Goal: Information Seeking & Learning: Learn about a topic

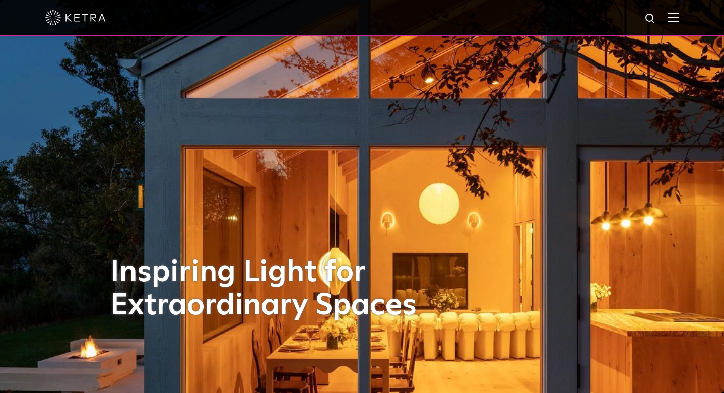
click at [679, 20] on img at bounding box center [673, 18] width 11 height 10
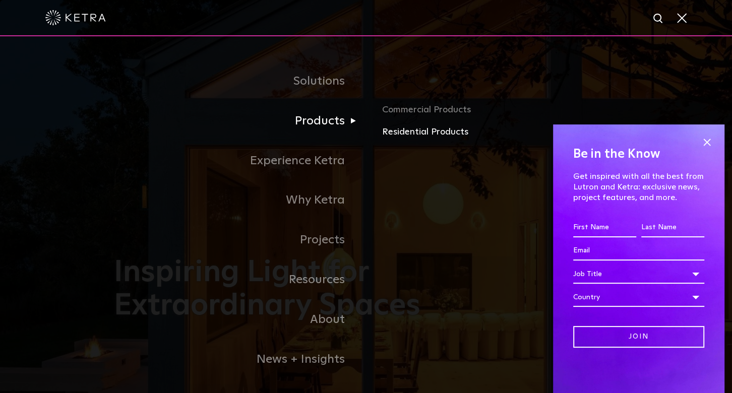
click at [394, 133] on link "Residential Products" at bounding box center [500, 132] width 236 height 15
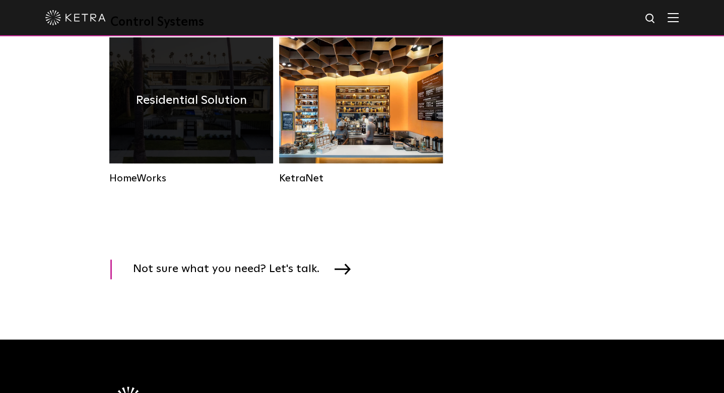
scroll to position [1310, 0]
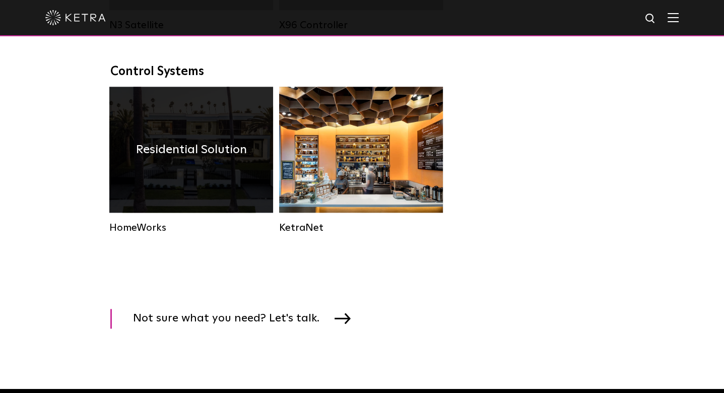
click at [204, 209] on div "Residential Solution" at bounding box center [191, 150] width 164 height 126
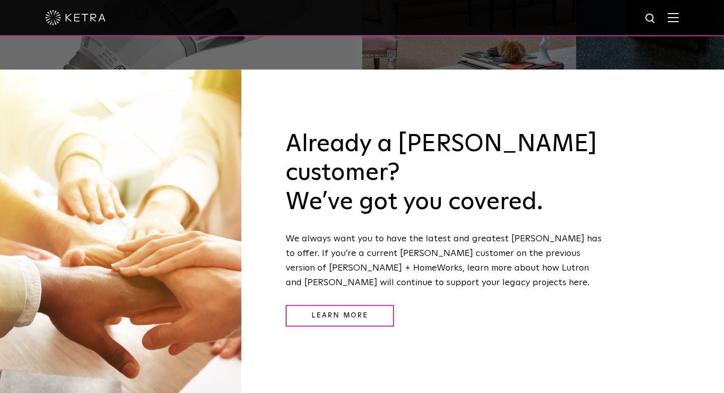
scroll to position [1318, 0]
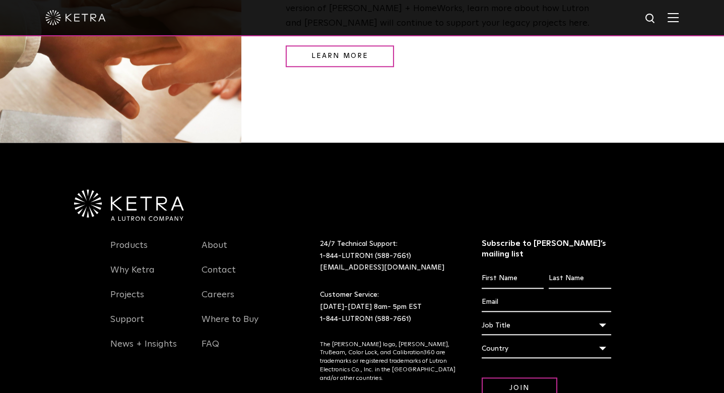
click at [679, 11] on div at bounding box center [362, 17] width 634 height 35
click at [679, 18] on img at bounding box center [673, 18] width 11 height 10
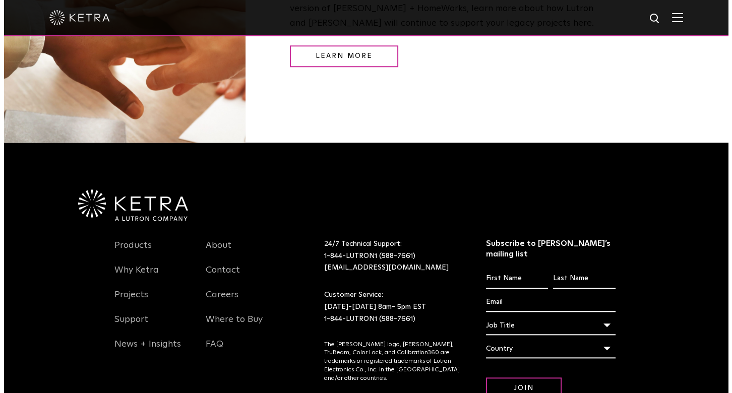
scroll to position [1321, 0]
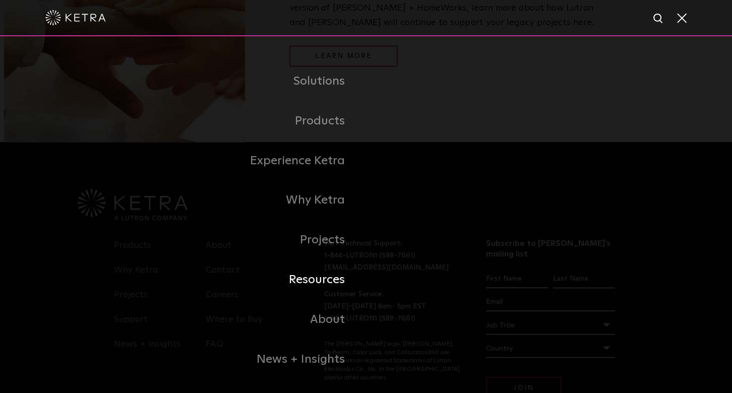
click at [334, 284] on link "Resources" at bounding box center [240, 280] width 252 height 40
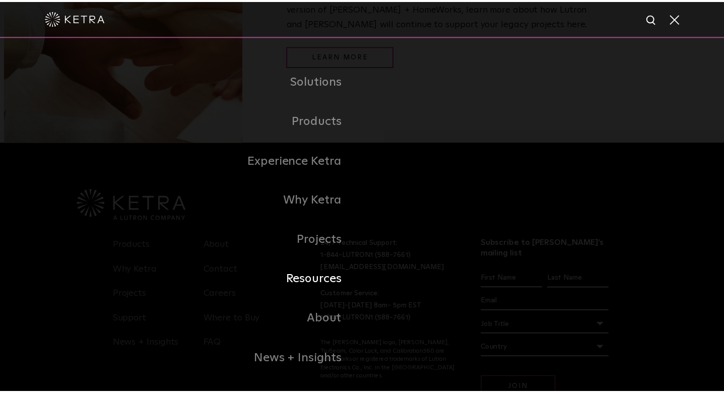
scroll to position [1318, 0]
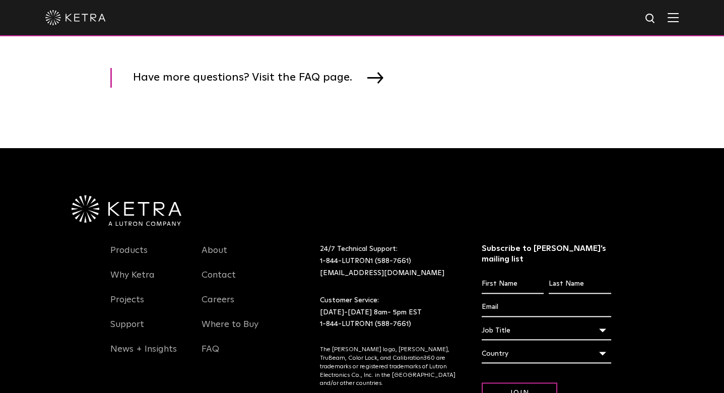
scroll to position [1562, 0]
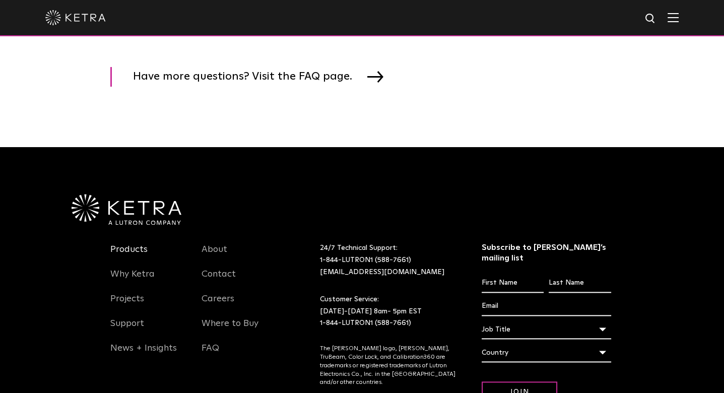
click at [121, 250] on link "Products" at bounding box center [128, 255] width 37 height 23
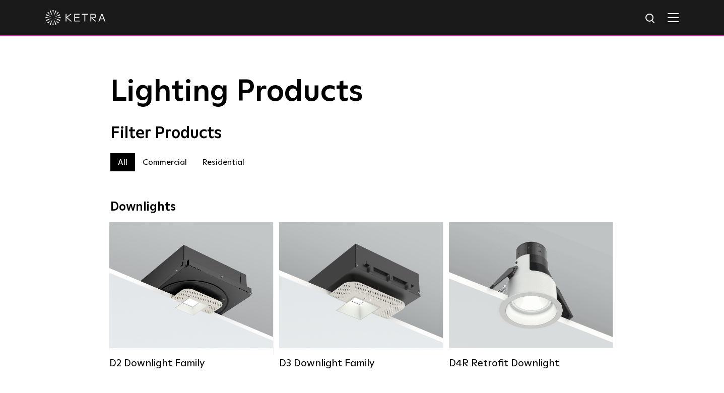
click at [219, 168] on label "Residential" at bounding box center [223, 162] width 57 height 18
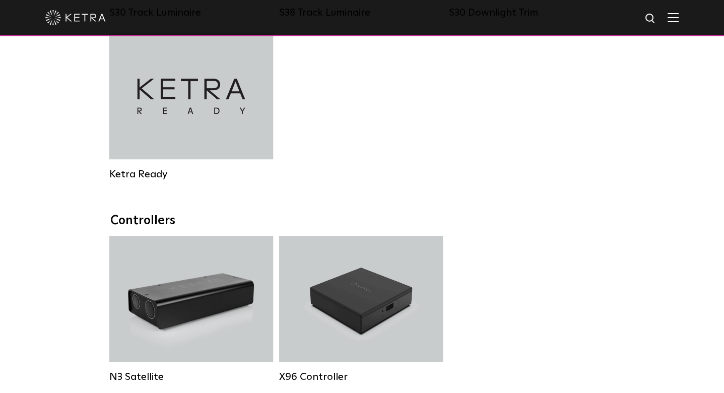
scroll to position [958, 0]
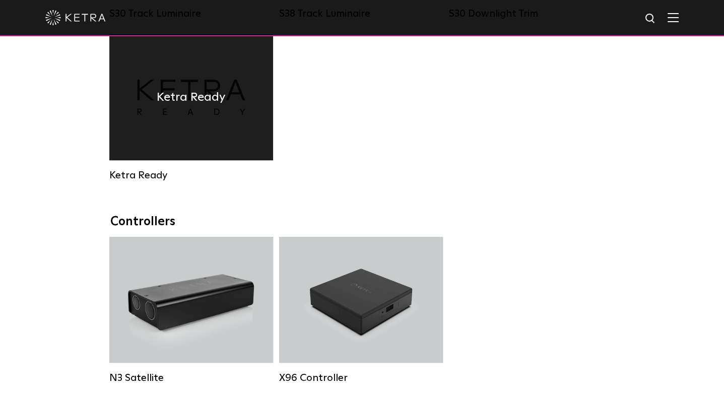
click at [180, 126] on div "Ketra Ready" at bounding box center [191, 97] width 164 height 126
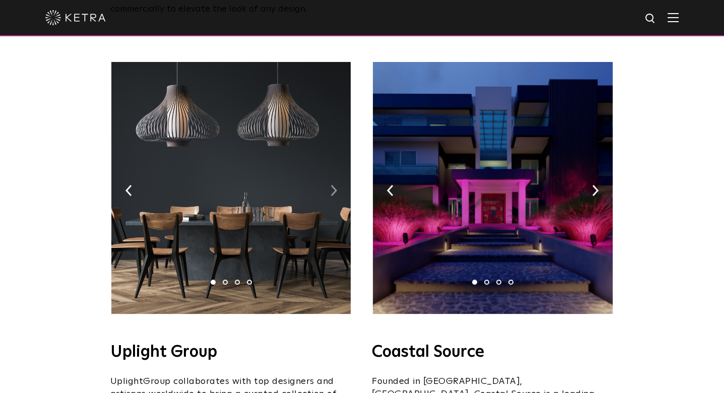
click at [334, 185] on img at bounding box center [334, 190] width 7 height 11
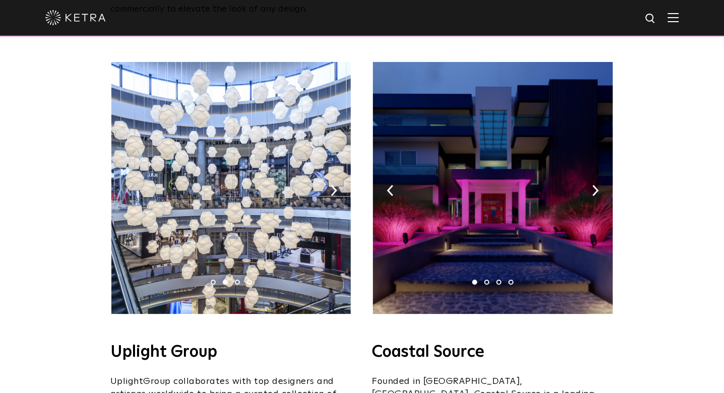
click at [129, 185] on img at bounding box center [129, 190] width 7 height 11
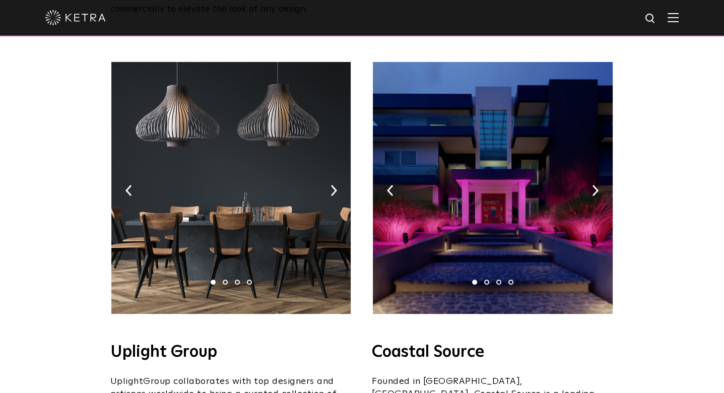
click at [239, 174] on img at bounding box center [230, 188] width 239 height 252
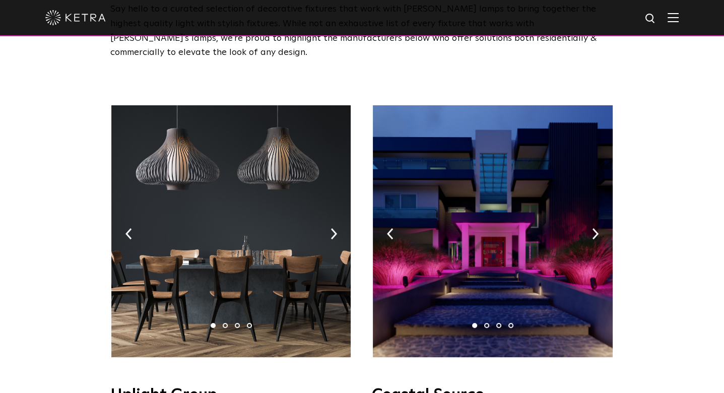
scroll to position [101, 0]
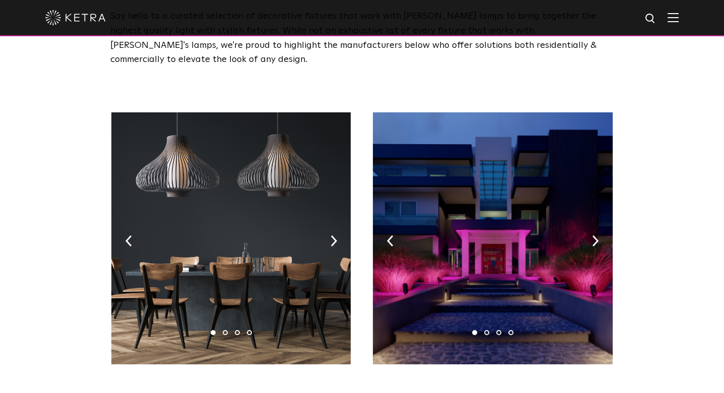
click at [589, 223] on img at bounding box center [492, 238] width 239 height 252
click at [592, 235] on img at bounding box center [595, 240] width 7 height 11
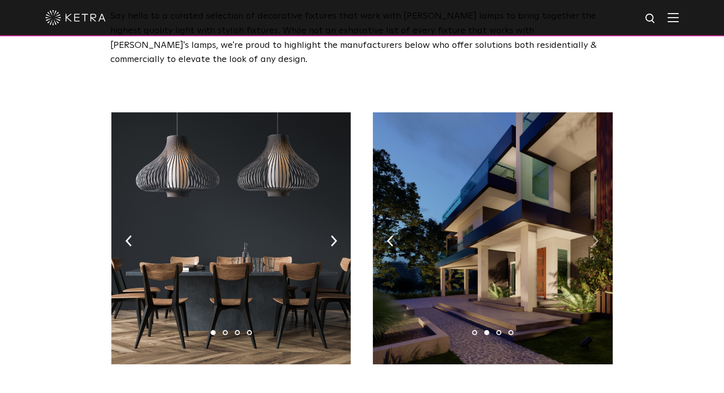
click at [594, 235] on img at bounding box center [595, 240] width 7 height 11
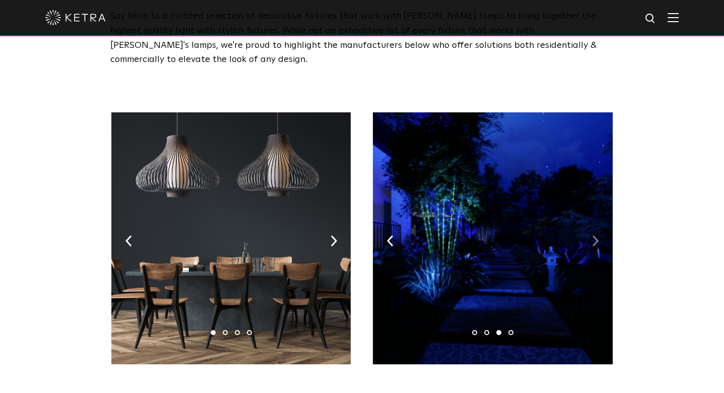
click at [594, 235] on img at bounding box center [595, 240] width 7 height 11
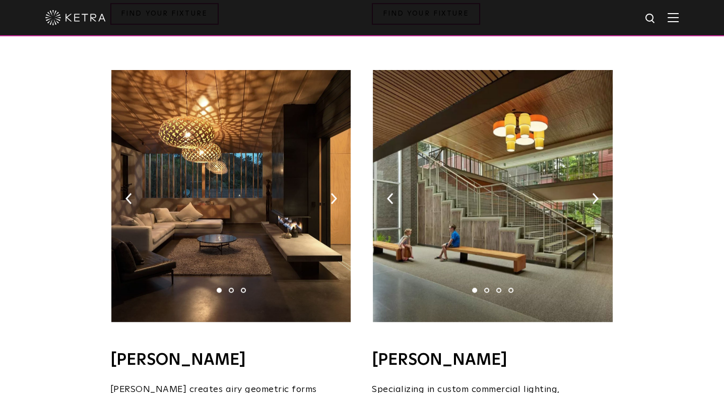
scroll to position [655, 0]
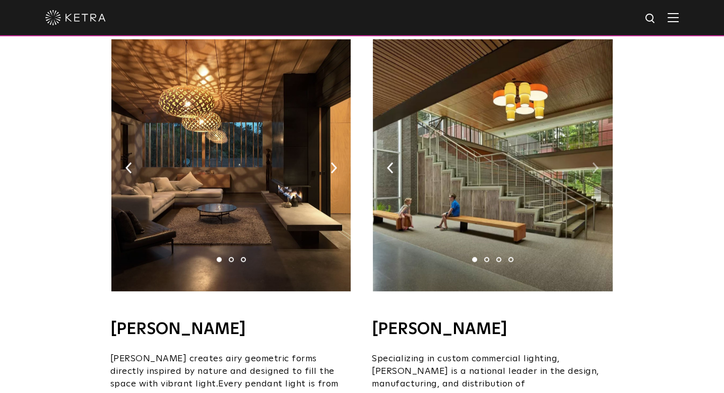
click at [593, 162] on img at bounding box center [595, 167] width 7 height 11
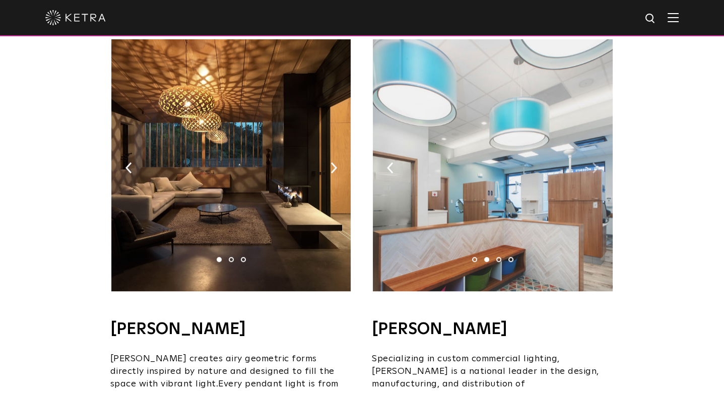
click at [593, 162] on img at bounding box center [595, 167] width 7 height 11
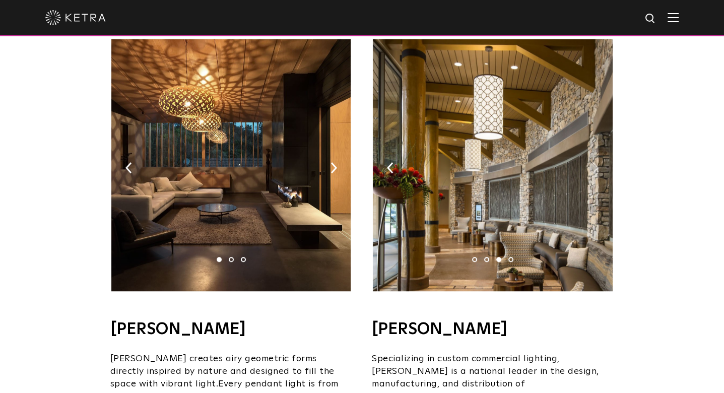
click at [593, 162] on img at bounding box center [595, 167] width 7 height 11
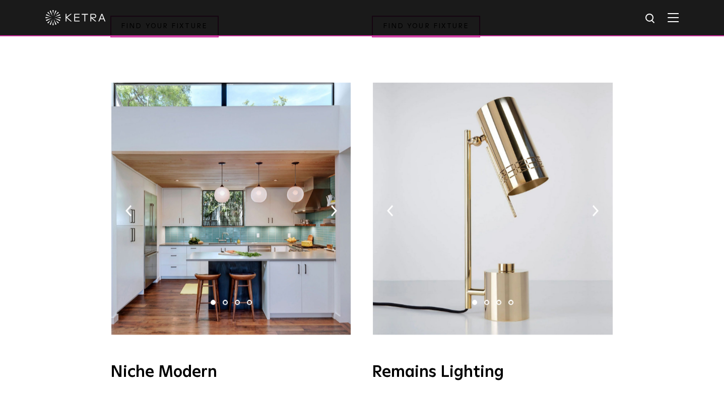
scroll to position [1109, 0]
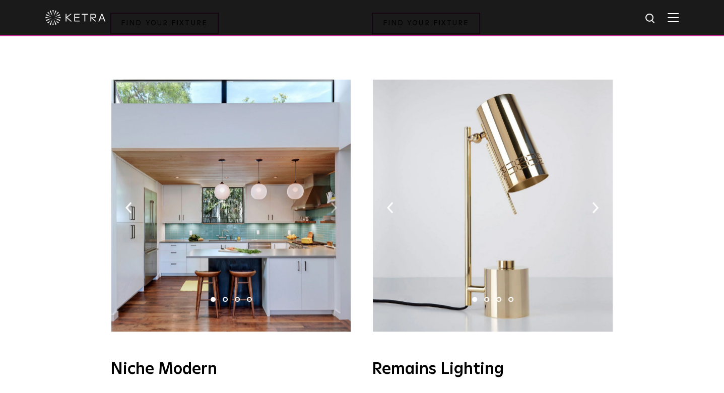
click at [335, 202] on img at bounding box center [334, 207] width 7 height 11
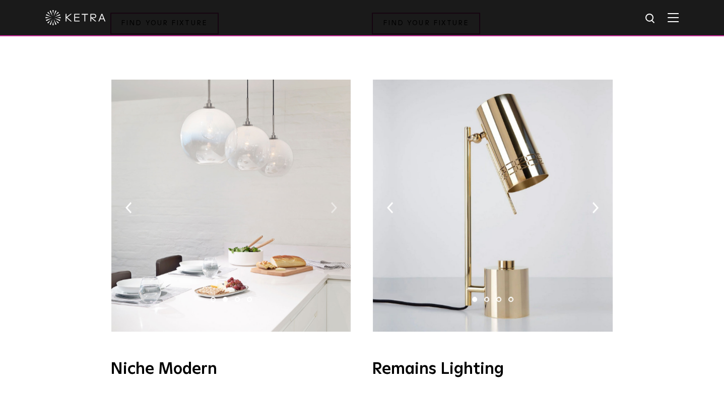
click at [335, 202] on img at bounding box center [334, 207] width 7 height 11
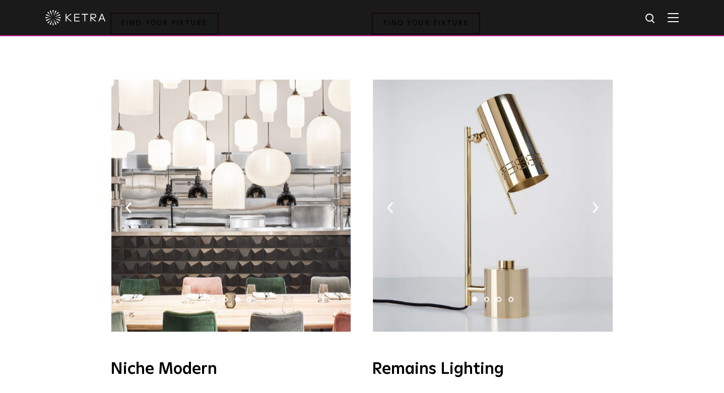
click at [335, 202] on img at bounding box center [334, 207] width 7 height 11
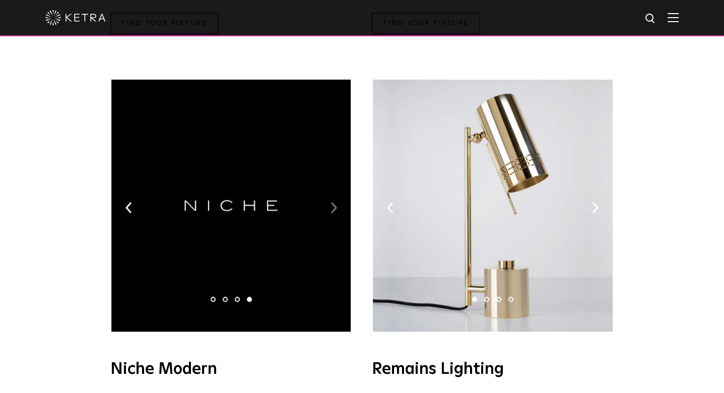
click at [335, 202] on img at bounding box center [334, 207] width 7 height 11
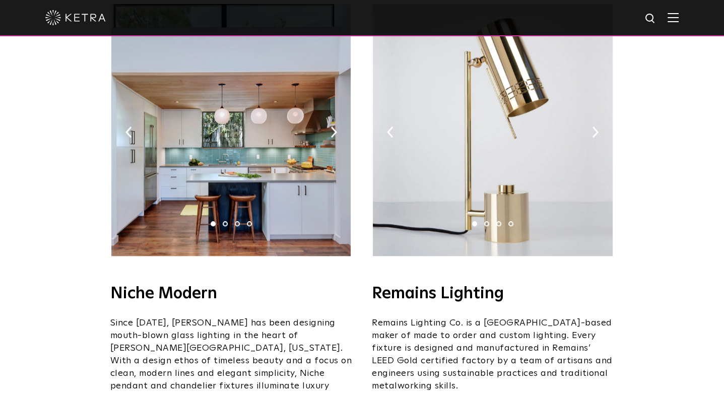
scroll to position [1210, 0]
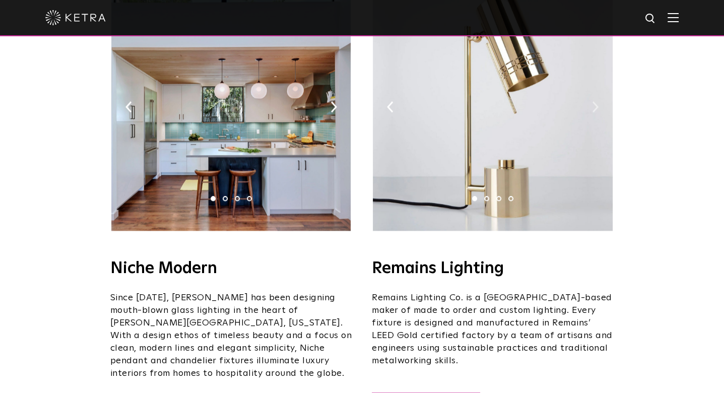
click at [597, 101] on img at bounding box center [595, 106] width 7 height 11
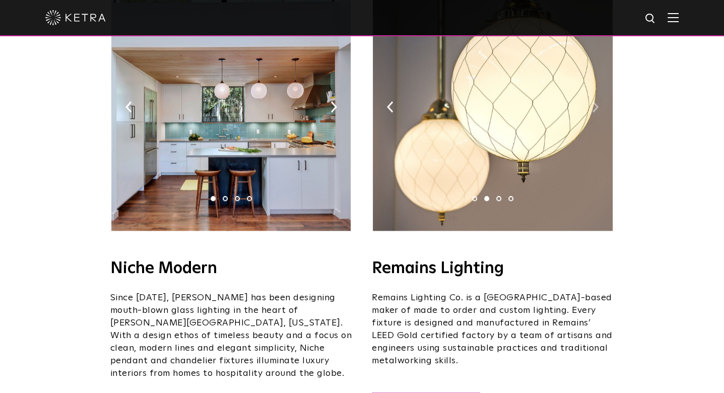
click at [597, 101] on img at bounding box center [595, 106] width 7 height 11
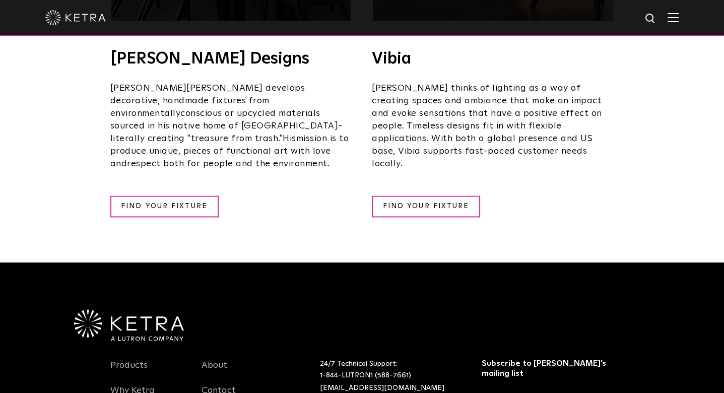
scroll to position [1915, 0]
